Goal: Entertainment & Leisure: Consume media (video, audio)

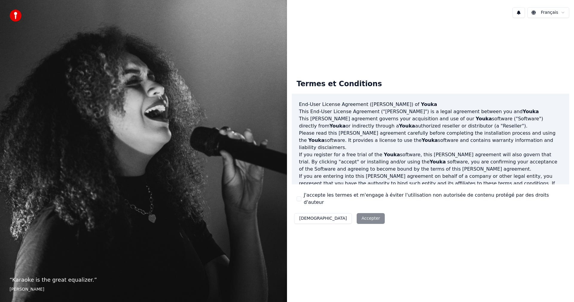
drag, startPoint x: 298, startPoint y: 199, endPoint x: 305, endPoint y: 198, distance: 6.6
click at [300, 198] on button "J'accepte les termes et m'engage à éviter l'utilisation non autorisée de conten…" at bounding box center [299, 198] width 5 height 5
click at [357, 214] on button "Accepter" at bounding box center [371, 218] width 28 height 11
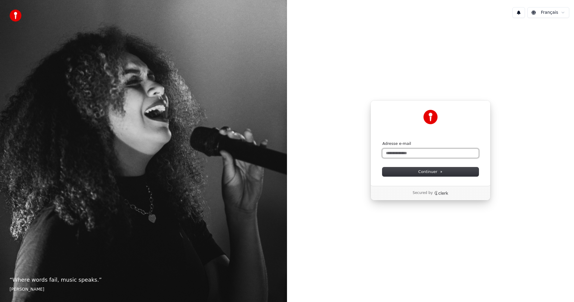
click at [419, 152] on input "Adresse e-mail" at bounding box center [430, 153] width 96 height 9
click at [422, 173] on span "Continuer" at bounding box center [430, 171] width 25 height 5
type input "**********"
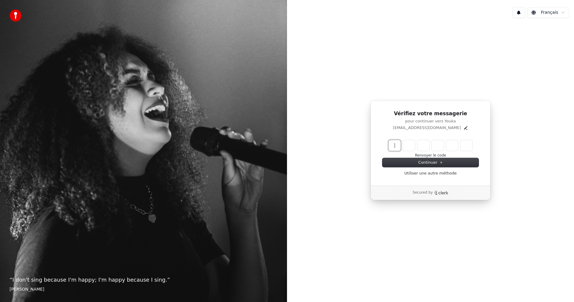
click at [397, 143] on input "Enter verification code" at bounding box center [437, 145] width 96 height 11
type input "******"
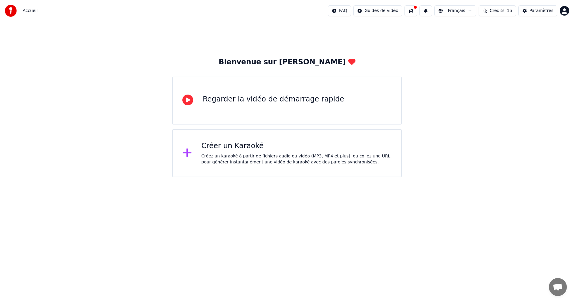
click at [253, 106] on div "Regarder la vidéo de démarrage rapide" at bounding box center [273, 100] width 141 height 12
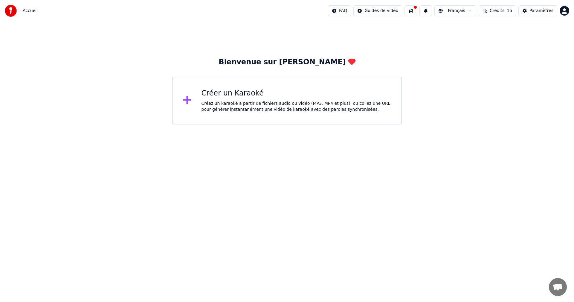
click at [218, 105] on div "Créez un karaoké à partir de fichiers audio ou vidéo (MP3, MP4 et plus), ou col…" at bounding box center [296, 106] width 190 height 12
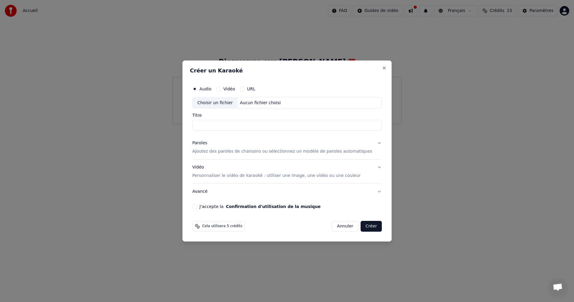
click at [245, 87] on button "URL" at bounding box center [242, 88] width 5 height 5
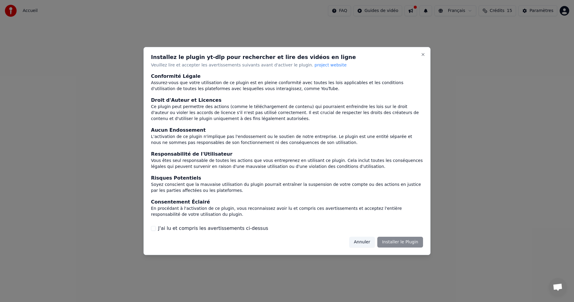
click at [406, 241] on div "Annuler Installer le Plugin" at bounding box center [386, 241] width 74 height 11
click at [412, 244] on div "Annuler Installer le Plugin" at bounding box center [386, 241] width 74 height 11
click at [412, 243] on div "Annuler Installer le Plugin" at bounding box center [386, 241] width 74 height 11
drag, startPoint x: 412, startPoint y: 243, endPoint x: 414, endPoint y: 190, distance: 53.8
click at [412, 241] on div "Annuler Installer le Plugin" at bounding box center [386, 241] width 74 height 11
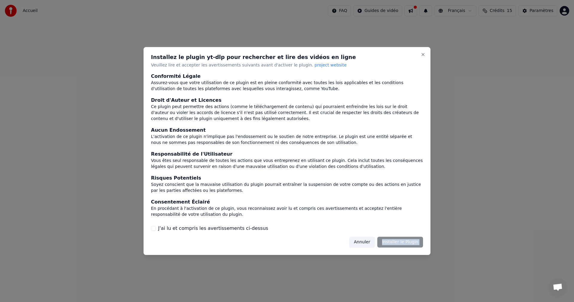
click at [385, 244] on div "Annuler Installer le Plugin" at bounding box center [386, 241] width 74 height 11
click at [423, 55] on button "Close" at bounding box center [423, 54] width 5 height 5
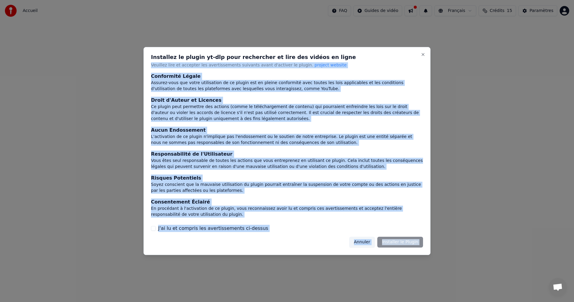
click at [425, 55] on div "Installez le plugin yt-dlp pour rechercher et lire des vidéos en ligne Veuillez…" at bounding box center [286, 151] width 287 height 208
click at [424, 55] on button "Close" at bounding box center [423, 54] width 5 height 5
click at [423, 56] on button "Close" at bounding box center [423, 54] width 5 height 5
click at [392, 242] on div "Annuler Installer le Plugin" at bounding box center [386, 241] width 74 height 11
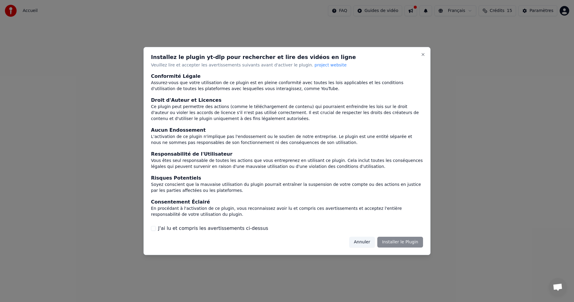
drag, startPoint x: 359, startPoint y: 276, endPoint x: 352, endPoint y: 277, distance: 6.3
click at [357, 277] on div at bounding box center [287, 151] width 574 height 302
click at [155, 227] on button "J'ai lu et compris les avertissements ci-dessus" at bounding box center [153, 228] width 5 height 5
click at [397, 241] on button "Installer le Plugin" at bounding box center [400, 241] width 46 height 11
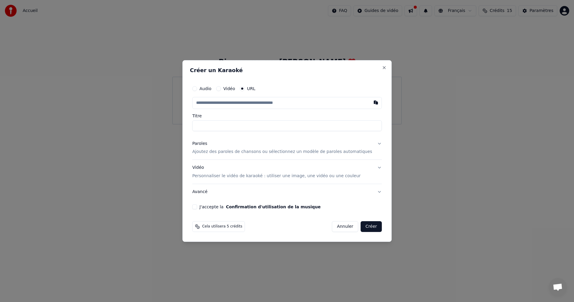
click at [229, 102] on input "text" at bounding box center [287, 103] width 190 height 12
drag, startPoint x: 269, startPoint y: 103, endPoint x: 324, endPoint y: 97, distance: 55.5
click at [271, 101] on input "text" at bounding box center [287, 103] width 190 height 12
click at [370, 104] on button "button" at bounding box center [376, 102] width 12 height 11
type input "**********"
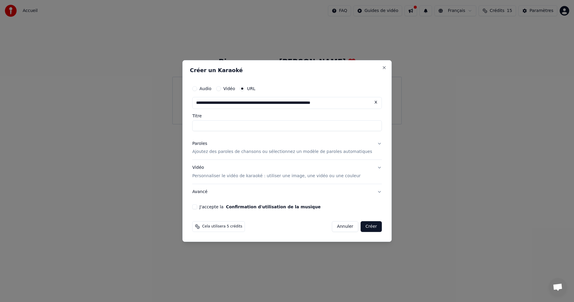
type input "**********"
click at [197, 207] on button "J'accepte la Confirmation d'utilisation de la musique" at bounding box center [194, 206] width 5 height 5
click at [364, 230] on button "Créer" at bounding box center [371, 226] width 21 height 11
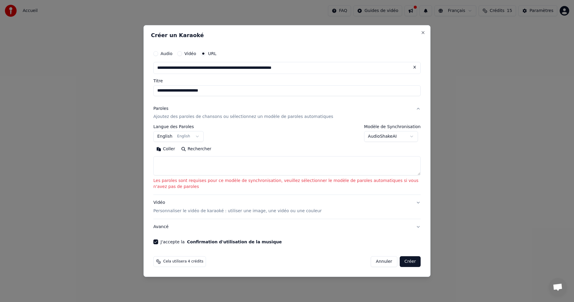
click at [294, 119] on p "Ajoutez des paroles de chansons ou sélectionnez un modèle de paroles automatiqu…" at bounding box center [243, 117] width 180 height 6
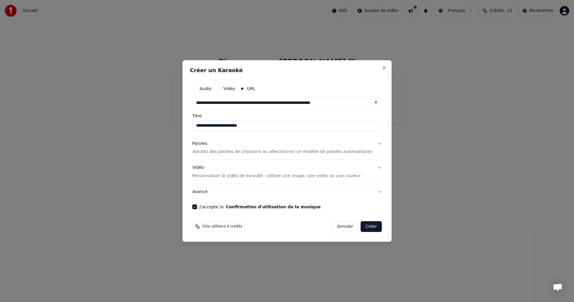
click at [365, 227] on button "Créer" at bounding box center [371, 226] width 21 height 11
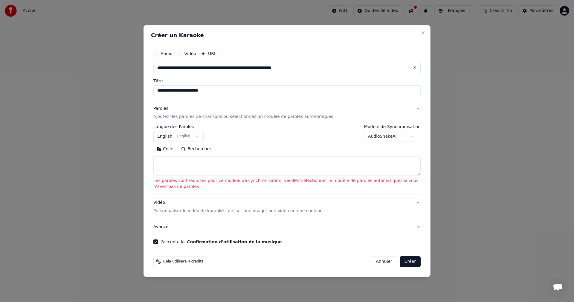
click at [164, 151] on button "Coller" at bounding box center [165, 149] width 25 height 10
type textarea "**********"
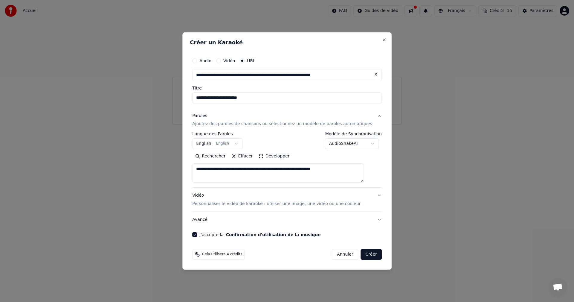
click at [362, 255] on button "Créer" at bounding box center [371, 254] width 21 height 11
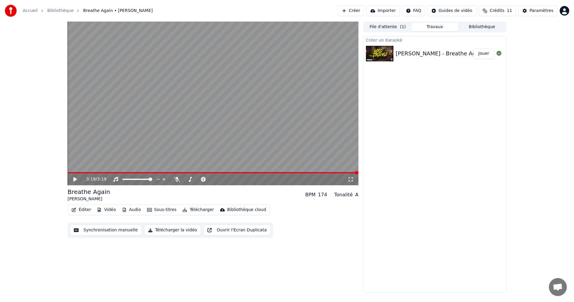
click at [76, 180] on icon at bounding box center [75, 179] width 4 height 4
click at [139, 171] on div "100 100" at bounding box center [143, 169] width 14 height 8
click at [150, 172] on span at bounding box center [213, 172] width 291 height 1
click at [171, 172] on span at bounding box center [213, 172] width 291 height 1
click at [186, 172] on span at bounding box center [213, 172] width 291 height 1
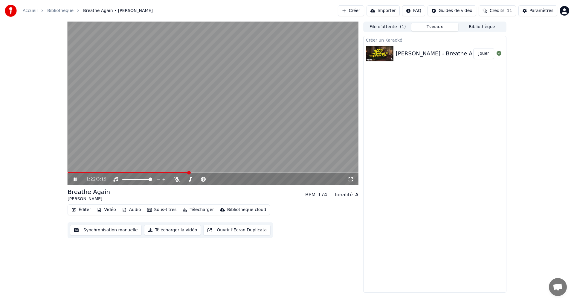
click at [210, 172] on span at bounding box center [213, 172] width 291 height 1
click at [74, 180] on icon at bounding box center [75, 179] width 3 height 4
click at [437, 26] on button "Travaux" at bounding box center [434, 27] width 47 height 9
click at [429, 25] on button "Travaux" at bounding box center [434, 27] width 47 height 9
click at [108, 210] on button "Vidéo" at bounding box center [106, 209] width 24 height 8
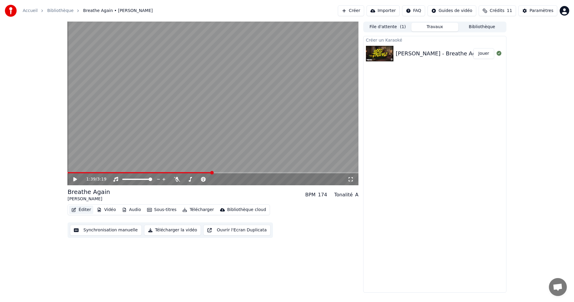
click at [80, 209] on button "Éditer" at bounding box center [81, 209] width 24 height 8
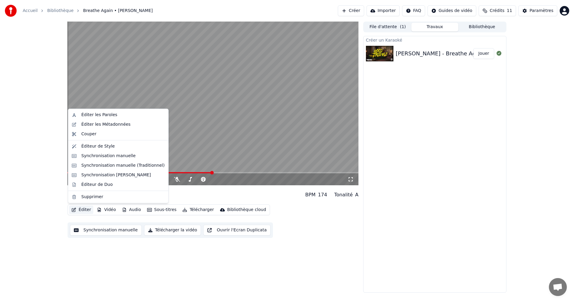
click at [84, 207] on button "Éditer" at bounding box center [81, 209] width 24 height 8
click at [99, 115] on div "Éditer les Paroles" at bounding box center [99, 115] width 36 height 6
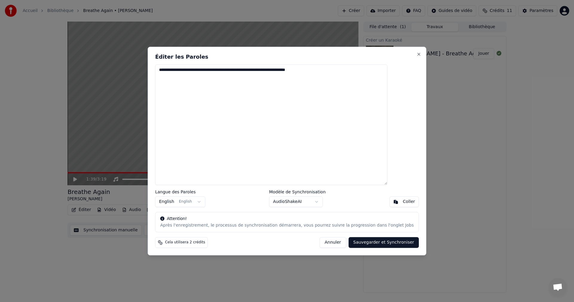
click at [297, 201] on body "**********" at bounding box center [287, 151] width 574 height 302
click at [304, 201] on body "**********" at bounding box center [287, 151] width 574 height 302
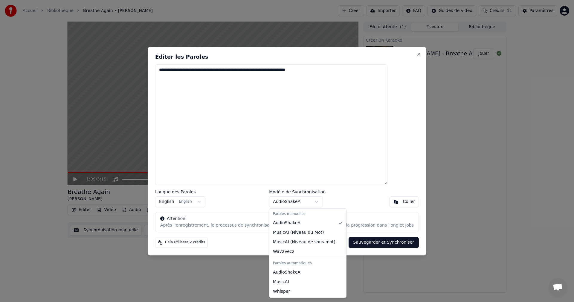
click at [304, 201] on body "**********" at bounding box center [287, 151] width 574 height 302
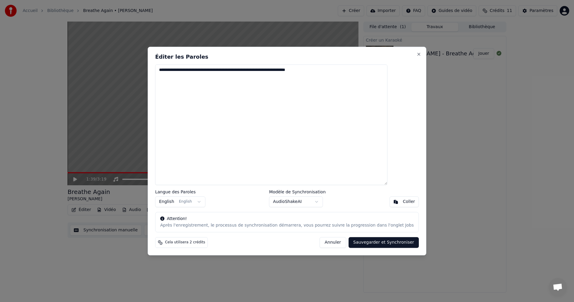
click at [379, 245] on button "Sauvegarder et Synchroniser" at bounding box center [384, 242] width 71 height 11
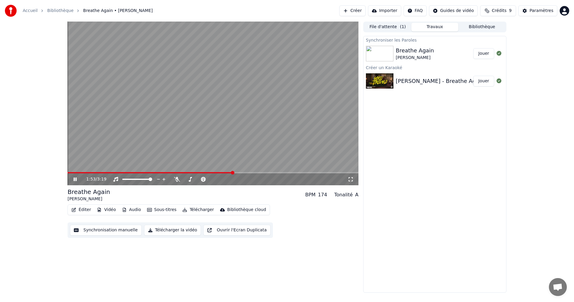
click at [74, 178] on icon at bounding box center [75, 179] width 3 height 4
click at [388, 46] on img at bounding box center [379, 54] width 27 height 16
click at [476, 53] on button "Jouer" at bounding box center [483, 53] width 21 height 11
click at [102, 173] on span at bounding box center [213, 172] width 291 height 1
click at [123, 171] on video at bounding box center [213, 104] width 291 height 164
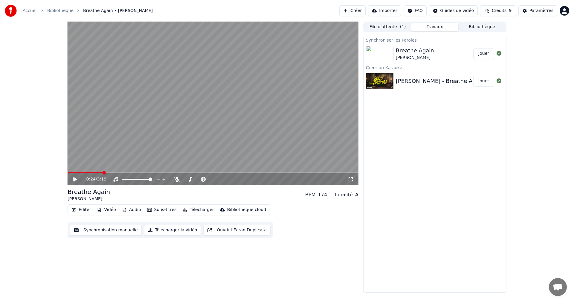
click at [134, 171] on video at bounding box center [213, 104] width 291 height 164
click at [147, 170] on video at bounding box center [213, 104] width 291 height 164
click at [165, 170] on video at bounding box center [213, 104] width 291 height 164
click at [226, 172] on video at bounding box center [213, 104] width 291 height 164
click at [482, 56] on button "Jouer" at bounding box center [483, 53] width 21 height 11
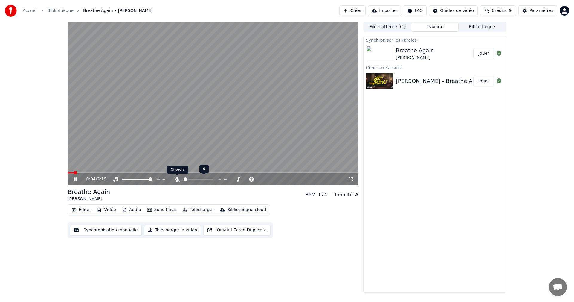
click at [177, 181] on icon at bounding box center [177, 179] width 6 height 5
click at [74, 179] on icon at bounding box center [79, 179] width 14 height 5
click at [68, 172] on span at bounding box center [213, 172] width 291 height 1
click at [96, 231] on button "Synchronisation manuelle" at bounding box center [106, 229] width 72 height 11
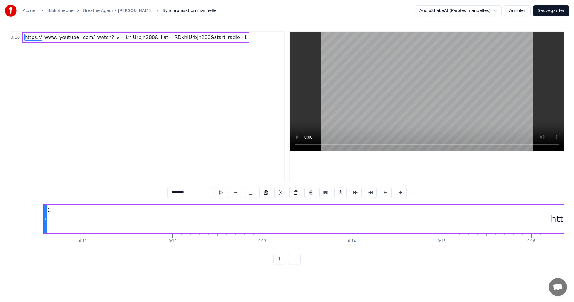
scroll to position [0, 917]
click at [220, 192] on button at bounding box center [221, 192] width 13 height 11
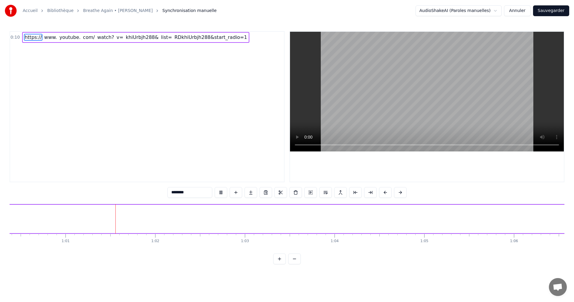
scroll to position [0, 5435]
click at [501, 12] on html "Accueil Bibliothèque Breathe Again • [PERSON_NAME] Synchronisation manuelle Aud…" at bounding box center [287, 136] width 574 height 273
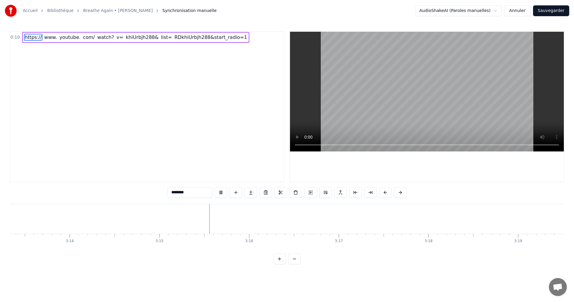
scroll to position [0, 17340]
click at [558, 10] on button "Sauvegarder" at bounding box center [551, 10] width 36 height 11
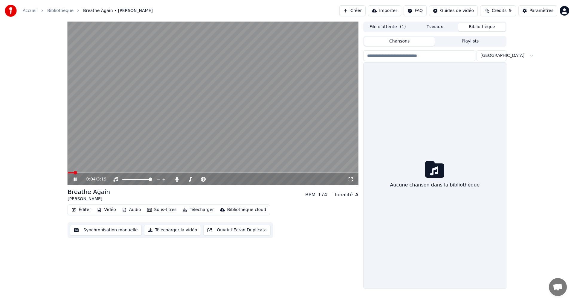
click at [476, 25] on button "Bibliothèque" at bounding box center [481, 27] width 47 height 9
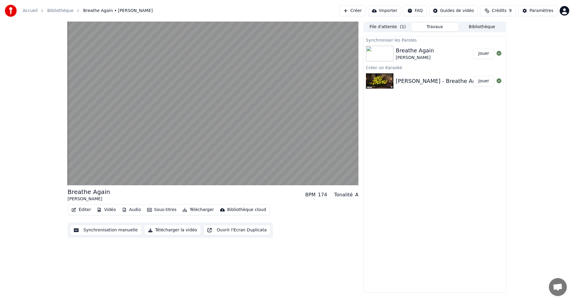
click at [440, 28] on button "Travaux" at bounding box center [434, 27] width 47 height 9
click at [391, 27] on button "File d'attente ( 1 )" at bounding box center [387, 27] width 47 height 9
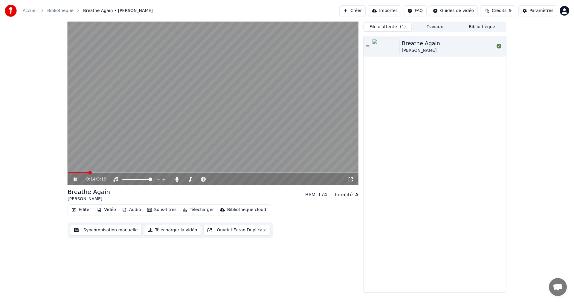
click at [76, 179] on icon at bounding box center [75, 179] width 3 height 4
click at [456, 11] on html "Accueil Bibliothèque Breathe Again • [PERSON_NAME] Créer Importer FAQ Guides de…" at bounding box center [287, 151] width 574 height 302
click at [441, 33] on div "Guide de synchronisation des paroles" at bounding box center [462, 33] width 83 height 10
click at [397, 28] on button "File d'attente ( 1 )" at bounding box center [387, 27] width 47 height 9
click at [398, 25] on button "File d'attente ( 1 )" at bounding box center [387, 27] width 47 height 9
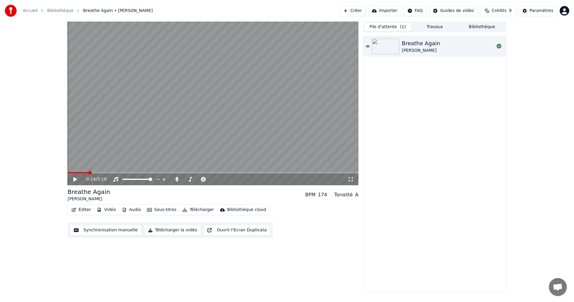
click at [398, 25] on button "File d'attente ( 1 )" at bounding box center [387, 27] width 47 height 9
click at [440, 24] on button "Travaux" at bounding box center [434, 27] width 47 height 9
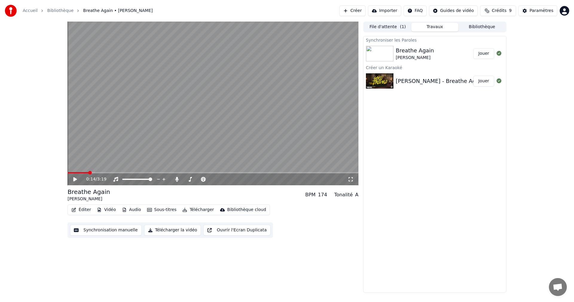
click at [385, 56] on img at bounding box center [379, 54] width 27 height 16
click at [480, 54] on button "Jouer" at bounding box center [483, 53] width 21 height 11
click at [90, 173] on span at bounding box center [213, 172] width 291 height 1
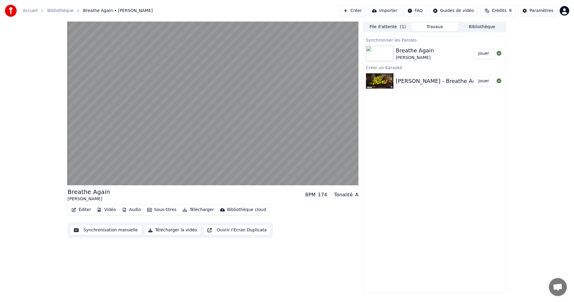
click at [376, 59] on img at bounding box center [379, 54] width 27 height 16
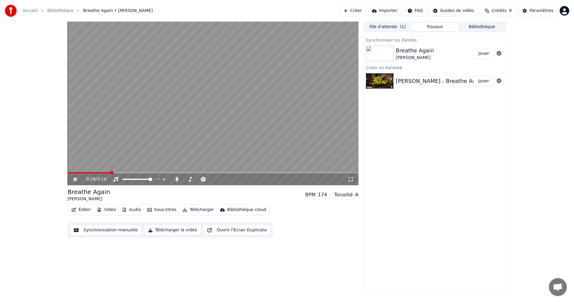
click at [76, 177] on icon at bounding box center [79, 179] width 14 height 5
click at [68, 171] on span at bounding box center [70, 173] width 4 height 4
click at [75, 178] on icon at bounding box center [75, 179] width 4 height 4
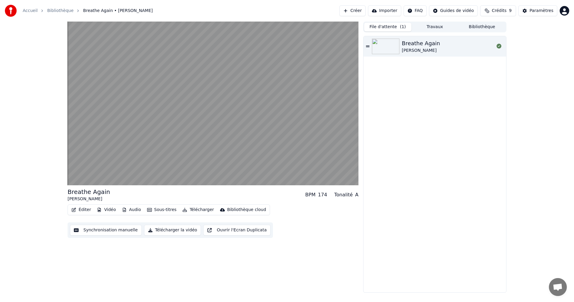
click at [401, 26] on span "( 1 )" at bounding box center [403, 27] width 6 height 6
click at [505, 10] on span "Crédits" at bounding box center [499, 11] width 15 height 6
click at [470, 113] on div "Breathe Again [PERSON_NAME]" at bounding box center [434, 164] width 143 height 256
click at [534, 12] on div "Paramètres" at bounding box center [541, 11] width 24 height 6
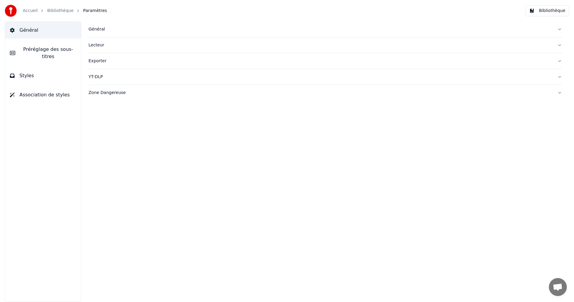
click at [535, 11] on button "Bibliothèque" at bounding box center [547, 10] width 44 height 11
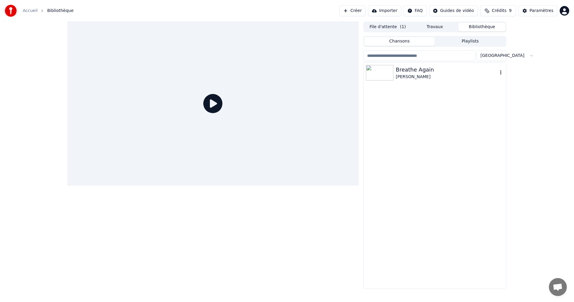
click at [381, 72] on img at bounding box center [379, 73] width 27 height 16
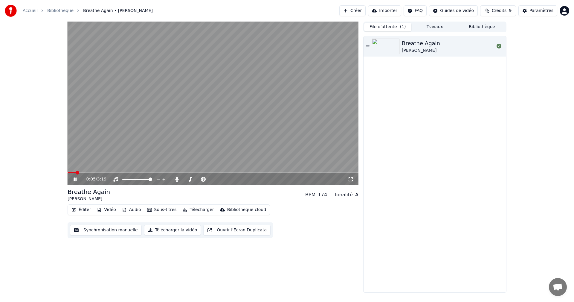
click at [392, 28] on button "File d'attente ( 1 )" at bounding box center [387, 27] width 47 height 9
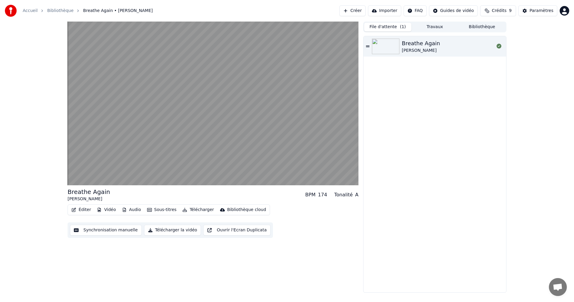
click at [406, 49] on div "[PERSON_NAME]" at bounding box center [421, 51] width 38 height 6
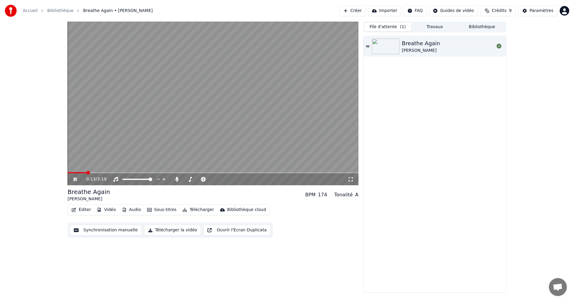
click at [100, 172] on video at bounding box center [213, 104] width 291 height 164
click at [92, 172] on span at bounding box center [94, 173] width 4 height 4
click at [76, 179] on icon at bounding box center [75, 179] width 4 height 4
click at [562, 12] on html "Accueil Bibliothèque Breathe Again • [PERSON_NAME] Créer Importer FAQ Guides de…" at bounding box center [287, 151] width 574 height 302
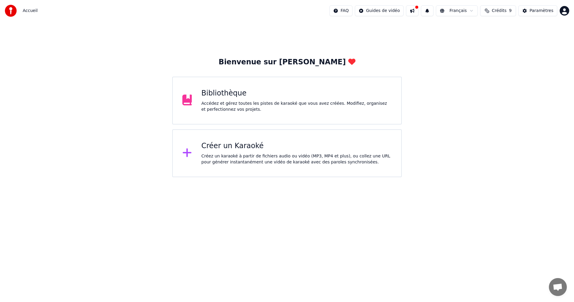
click at [250, 96] on div "Bibliothèque" at bounding box center [296, 93] width 190 height 10
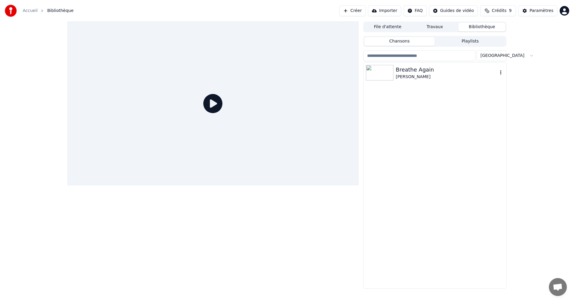
click at [444, 79] on div "[PERSON_NAME]" at bounding box center [447, 77] width 102 height 6
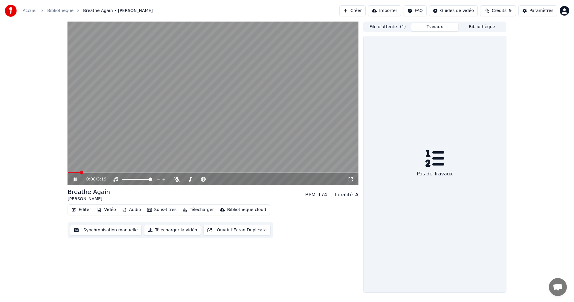
click at [433, 23] on button "Travaux" at bounding box center [434, 27] width 47 height 9
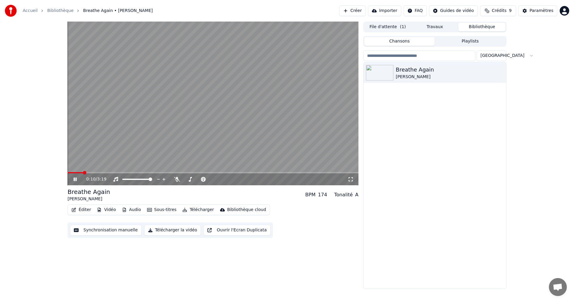
click at [482, 30] on button "Bibliothèque" at bounding box center [481, 27] width 47 height 9
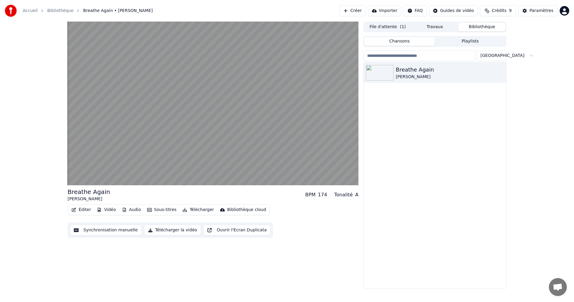
click at [442, 33] on div "File d'attente ( 1 ) Travaux Bibliothèque Chansons Playlists Trier Breathe Agai…" at bounding box center [434, 155] width 143 height 267
click at [433, 30] on button "Travaux" at bounding box center [434, 27] width 47 height 9
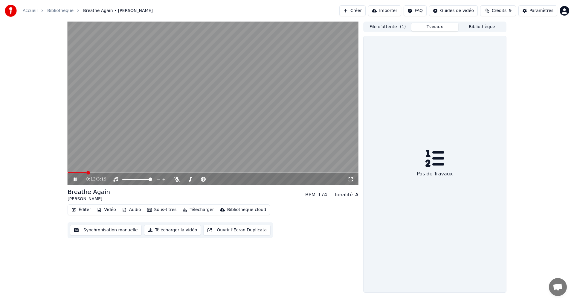
click at [383, 28] on button "File d'attente ( 1 )" at bounding box center [387, 27] width 47 height 9
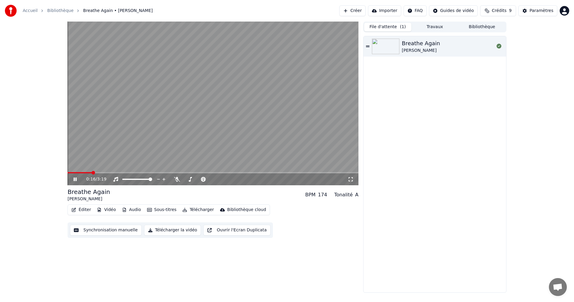
click at [73, 180] on icon at bounding box center [79, 179] width 14 height 5
click at [71, 173] on div "0:16 / 3:19" at bounding box center [213, 179] width 291 height 12
click at [70, 171] on video at bounding box center [213, 104] width 291 height 164
click at [73, 174] on span at bounding box center [75, 173] width 4 height 4
click at [74, 178] on icon at bounding box center [75, 179] width 3 height 4
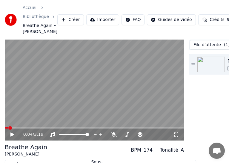
click at [30, 7] on link "Accueil" at bounding box center [30, 8] width 15 height 6
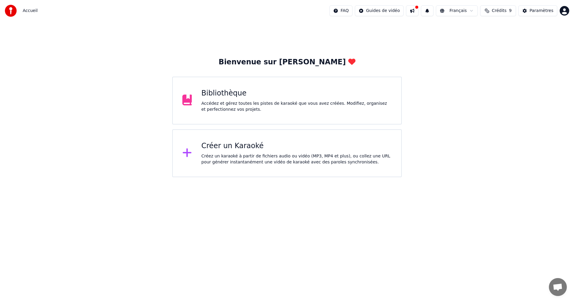
click at [417, 10] on button at bounding box center [412, 10] width 13 height 11
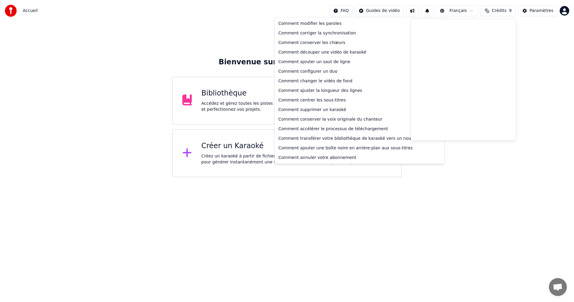
click at [344, 12] on html "Accueil FAQ Guides de vidéo Français Crédits 9 Paramètres Bienvenue sur Youka B…" at bounding box center [287, 88] width 574 height 177
click at [318, 25] on div "Comment modifier les paroles" at bounding box center [359, 24] width 167 height 10
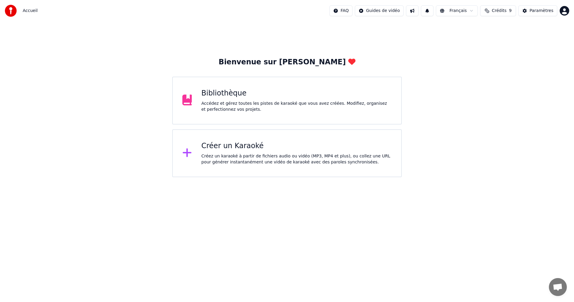
click at [232, 91] on div "Bibliothèque" at bounding box center [296, 93] width 190 height 10
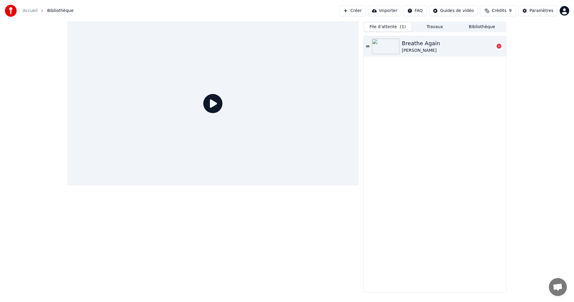
click at [413, 52] on div "[PERSON_NAME]" at bounding box center [421, 51] width 38 height 6
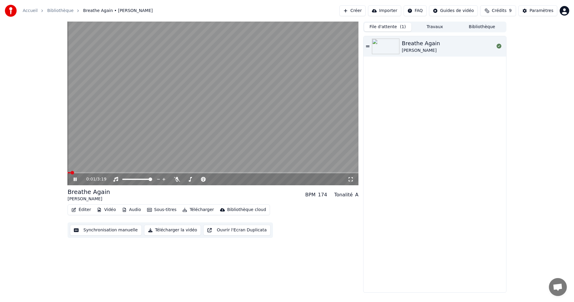
click at [125, 211] on button "Audio" at bounding box center [132, 209] width 24 height 8
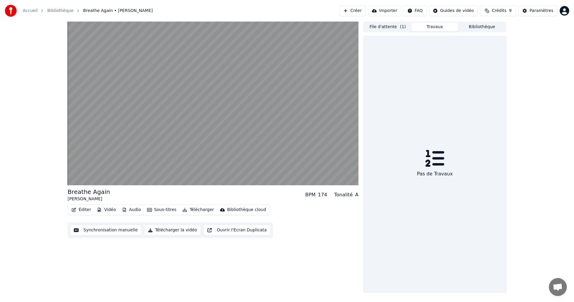
click at [432, 25] on button "Travaux" at bounding box center [434, 27] width 47 height 9
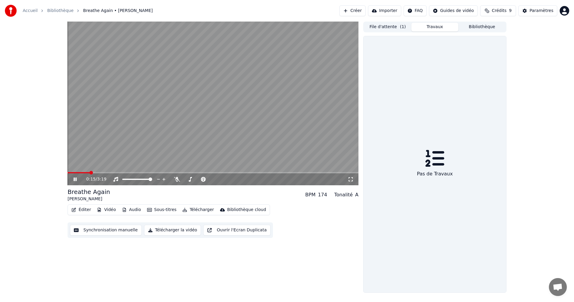
click at [125, 268] on div "0:15 / 3:19 Breathe Again Emma Hunton BPM 174 Tonalité A Éditer Vidéo Audio Sou…" at bounding box center [213, 157] width 291 height 271
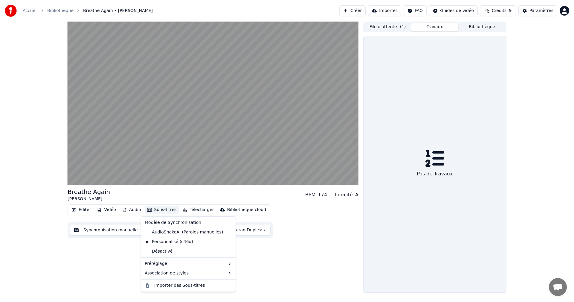
click at [164, 210] on button "Sous-titres" at bounding box center [162, 209] width 34 height 8
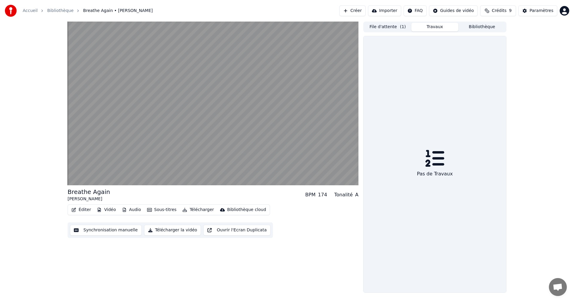
click at [281, 240] on div "Breathe Again Emma Hunton BPM 174 Tonalité A Éditer Vidéo Audio Sous-titres Tél…" at bounding box center [213, 157] width 291 height 271
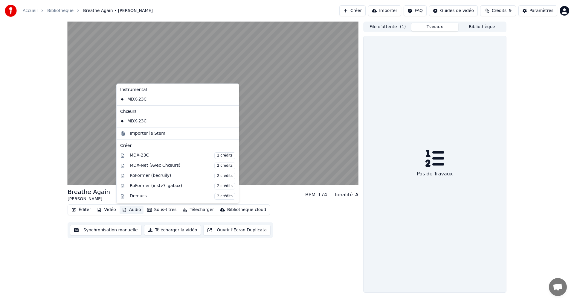
click at [134, 210] on button "Audio" at bounding box center [132, 209] width 24 height 8
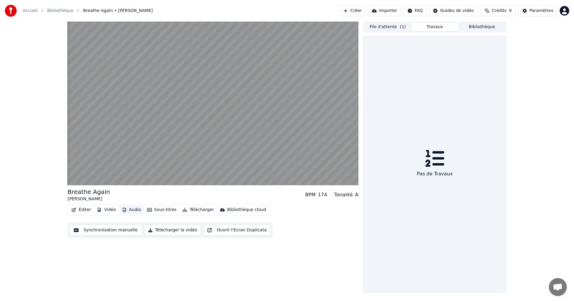
click at [132, 211] on button "Audio" at bounding box center [132, 209] width 24 height 8
click at [130, 212] on button "Audio" at bounding box center [132, 209] width 24 height 8
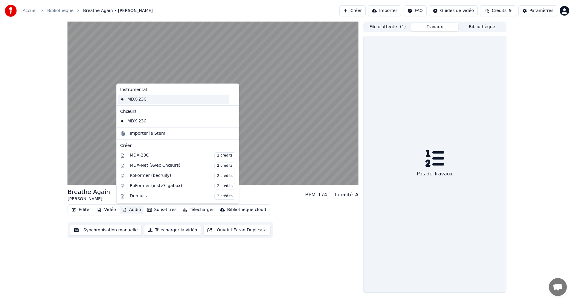
click at [130, 103] on div "MDX-23C" at bounding box center [173, 99] width 111 height 10
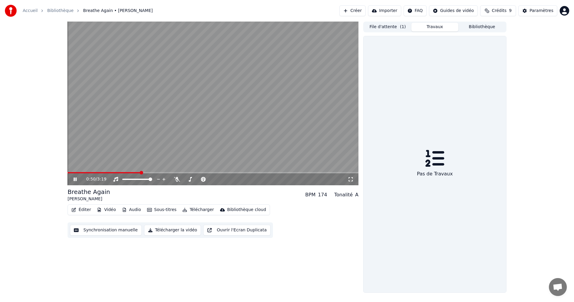
click at [76, 177] on icon at bounding box center [79, 179] width 14 height 5
drag, startPoint x: 140, startPoint y: 170, endPoint x: 56, endPoint y: 170, distance: 83.7
click at [56, 170] on div "0:50 / 3:19 Breathe Again Emma Hunton BPM 174 Tonalité A Éditer Vidéo Audio Sou…" at bounding box center [287, 157] width 574 height 271
click at [78, 171] on video at bounding box center [213, 104] width 291 height 164
click at [73, 172] on span at bounding box center [105, 172] width 74 height 1
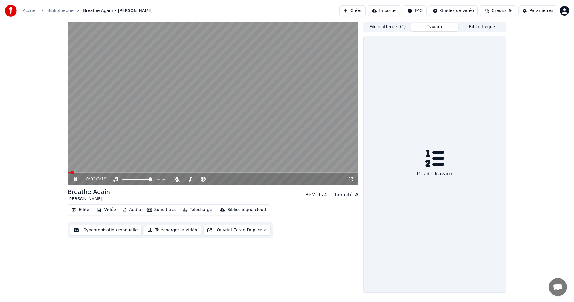
click at [71, 172] on span at bounding box center [73, 173] width 4 height 4
click at [75, 178] on icon at bounding box center [75, 179] width 3 height 4
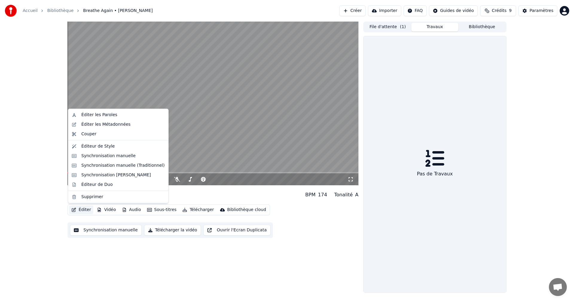
click at [82, 210] on button "Éditer" at bounding box center [81, 209] width 24 height 8
click at [94, 114] on div "Éditer les Paroles" at bounding box center [99, 115] width 36 height 6
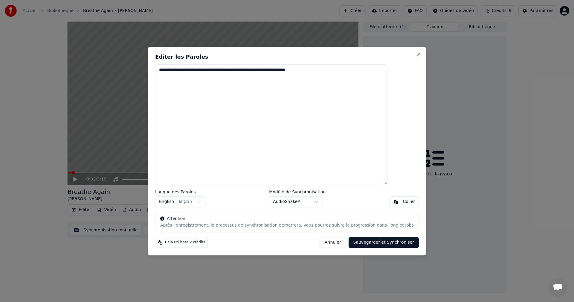
click at [304, 200] on body "**********" at bounding box center [287, 151] width 574 height 302
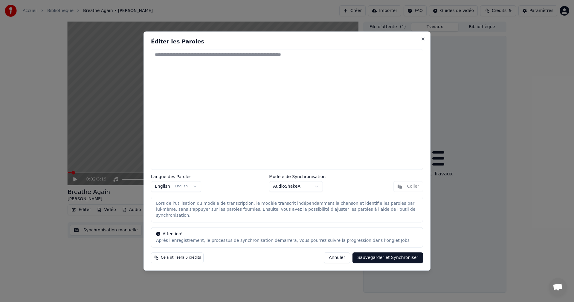
click at [384, 253] on button "Sauvegarder et Synchroniser" at bounding box center [387, 257] width 71 height 11
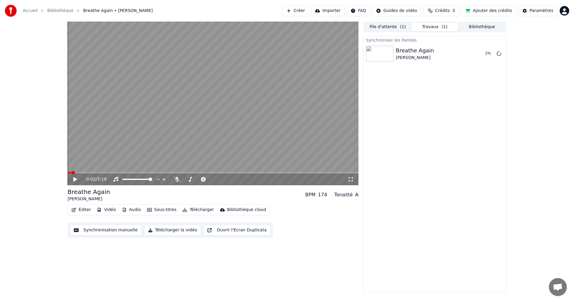
click at [76, 180] on icon at bounding box center [79, 179] width 14 height 5
click at [441, 30] on button "Travaux ( 1 )" at bounding box center [434, 27] width 47 height 9
click at [439, 28] on button "Travaux ( 1 )" at bounding box center [434, 27] width 47 height 9
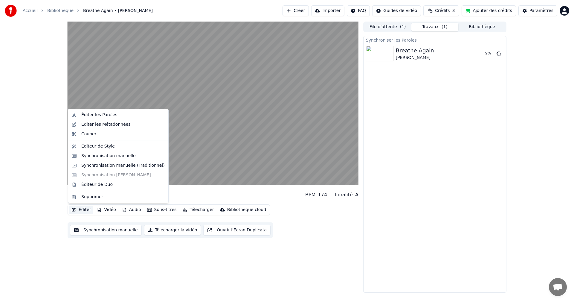
click at [83, 211] on button "Éditer" at bounding box center [81, 209] width 24 height 8
click at [334, 247] on div "0:36 / 3:19 Breathe Again Emma Hunton BPM 174 Tonalité A Éditer Vidéo Audio Sou…" at bounding box center [213, 157] width 291 height 271
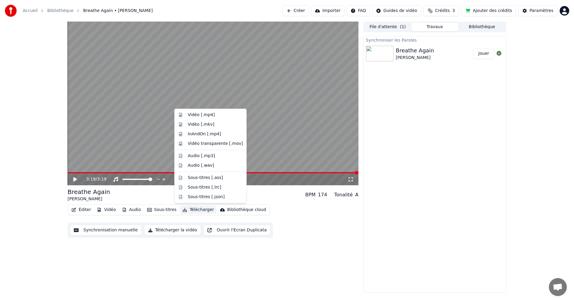
click at [190, 210] on button "Télécharger" at bounding box center [198, 209] width 36 height 8
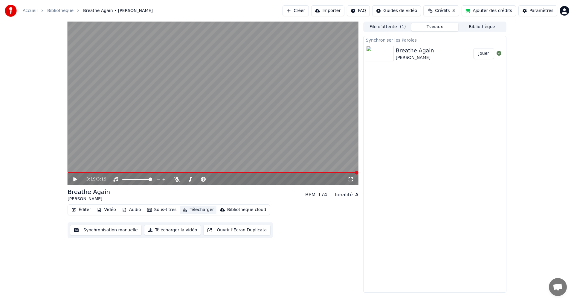
click at [194, 207] on button "Télécharger" at bounding box center [198, 209] width 36 height 8
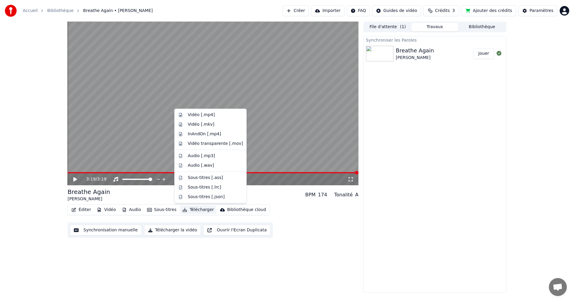
click at [266, 193] on div "Breathe Again Emma Hunton BPM 174 Tonalité A" at bounding box center [213, 194] width 291 height 14
click at [192, 209] on button "Télécharger" at bounding box center [198, 209] width 36 height 8
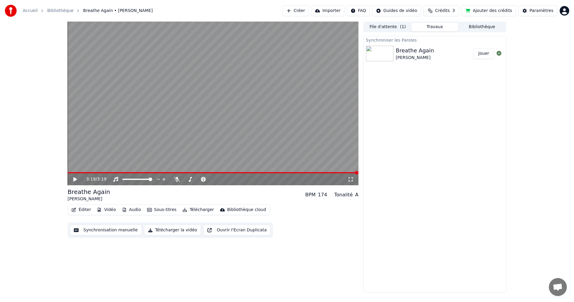
click at [166, 230] on button "Télécharger la vidéo" at bounding box center [172, 229] width 57 height 11
click at [437, 53] on div "Breathe Again [PERSON_NAME]" at bounding box center [432, 53] width 72 height 14
click at [483, 52] on button "Afficher" at bounding box center [481, 53] width 26 height 11
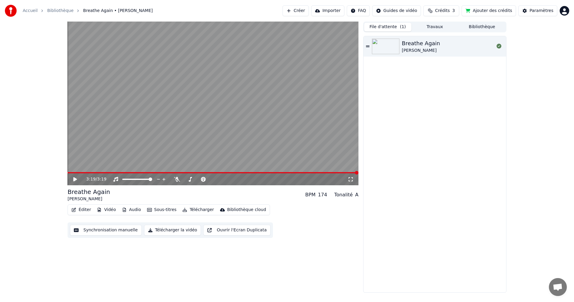
click at [392, 29] on button "File d'attente ( 1 )" at bounding box center [387, 27] width 47 height 9
click at [386, 47] on img at bounding box center [385, 47] width 27 height 16
click at [87, 172] on span at bounding box center [213, 172] width 291 height 1
click at [106, 172] on span at bounding box center [213, 172] width 291 height 1
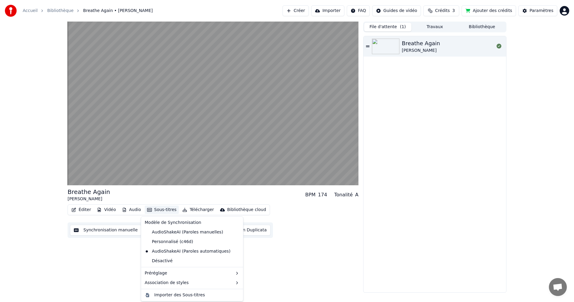
click at [163, 209] on button "Sous-titres" at bounding box center [162, 209] width 34 height 8
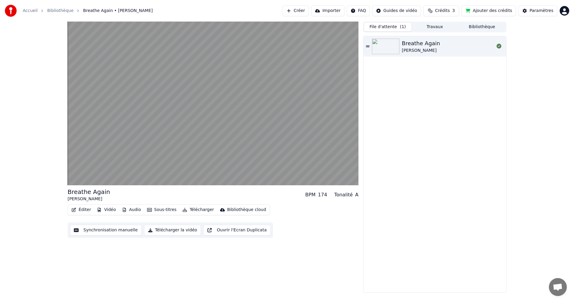
click at [313, 258] on div "Breathe Again Emma Hunton BPM 174 Tonalité A Éditer Vidéo Audio Sous-titres Tél…" at bounding box center [213, 157] width 291 height 271
click at [193, 210] on button "Télécharger" at bounding box center [198, 209] width 36 height 8
click at [289, 276] on div "Breathe Again Emma Hunton BPM 174 Tonalité A Éditer Vidéo Audio Sous-titres Tél…" at bounding box center [213, 157] width 291 height 271
click at [396, 46] on img at bounding box center [385, 47] width 27 height 16
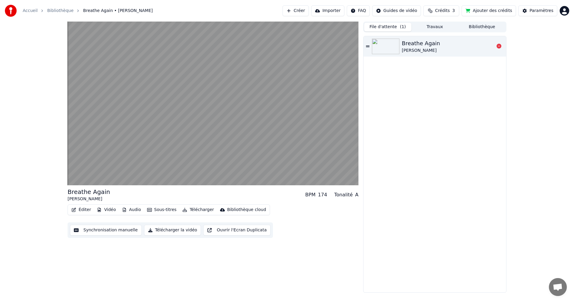
click at [396, 46] on img at bounding box center [385, 47] width 27 height 16
click at [558, 286] on span "Ouvrir le chat" at bounding box center [558, 287] width 10 height 8
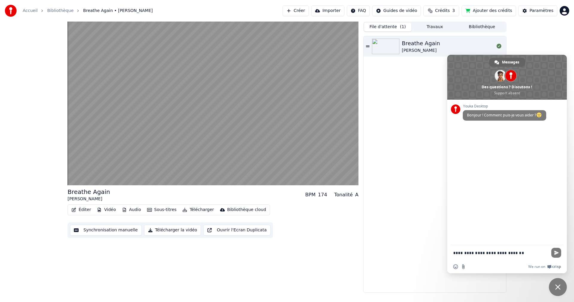
type textarea "**********"
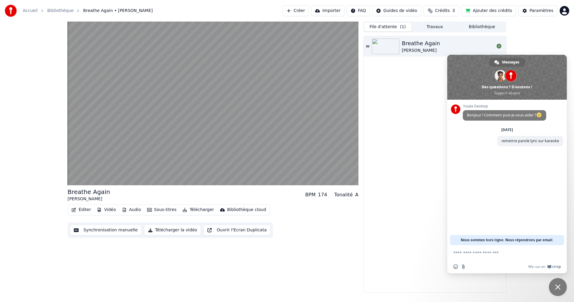
click at [561, 286] on span "Fermer le chat" at bounding box center [558, 287] width 18 height 18
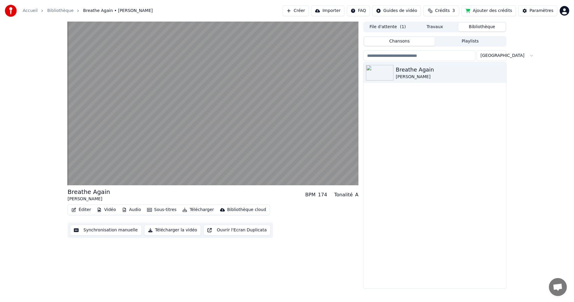
click at [483, 29] on button "Bibliothèque" at bounding box center [481, 27] width 47 height 9
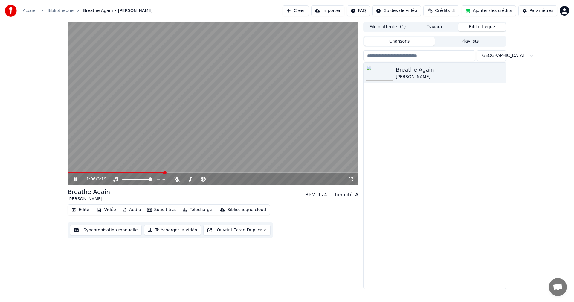
click at [140, 145] on video at bounding box center [213, 104] width 291 height 164
click at [77, 178] on icon at bounding box center [79, 179] width 14 height 5
click at [74, 178] on icon at bounding box center [75, 179] width 3 height 4
click at [74, 179] on icon at bounding box center [75, 179] width 4 height 4
click at [73, 179] on icon at bounding box center [79, 179] width 14 height 5
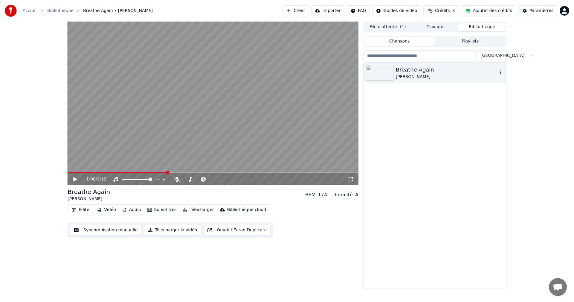
click at [440, 76] on div "[PERSON_NAME]" at bounding box center [447, 77] width 102 height 6
click at [86, 172] on span at bounding box center [213, 172] width 291 height 1
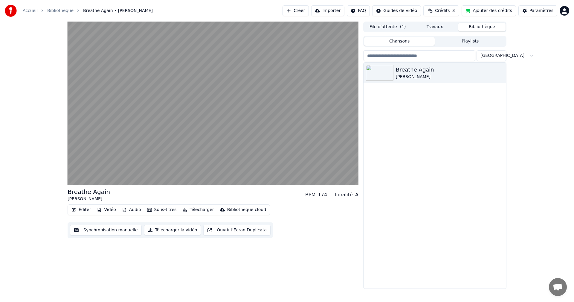
click at [484, 25] on button "Bibliothèque" at bounding box center [481, 27] width 47 height 9
click at [482, 26] on button "Bibliothèque" at bounding box center [481, 27] width 47 height 9
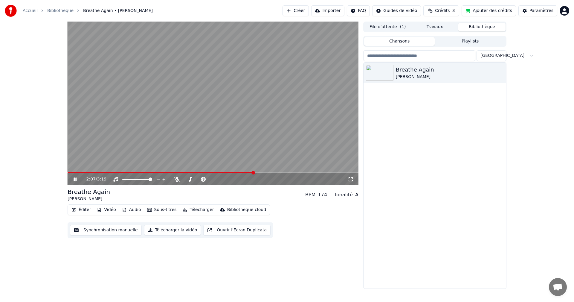
click at [74, 178] on icon at bounding box center [79, 179] width 14 height 5
click at [467, 28] on button "Bibliothèque" at bounding box center [481, 27] width 47 height 9
